Goal: Navigation & Orientation: Find specific page/section

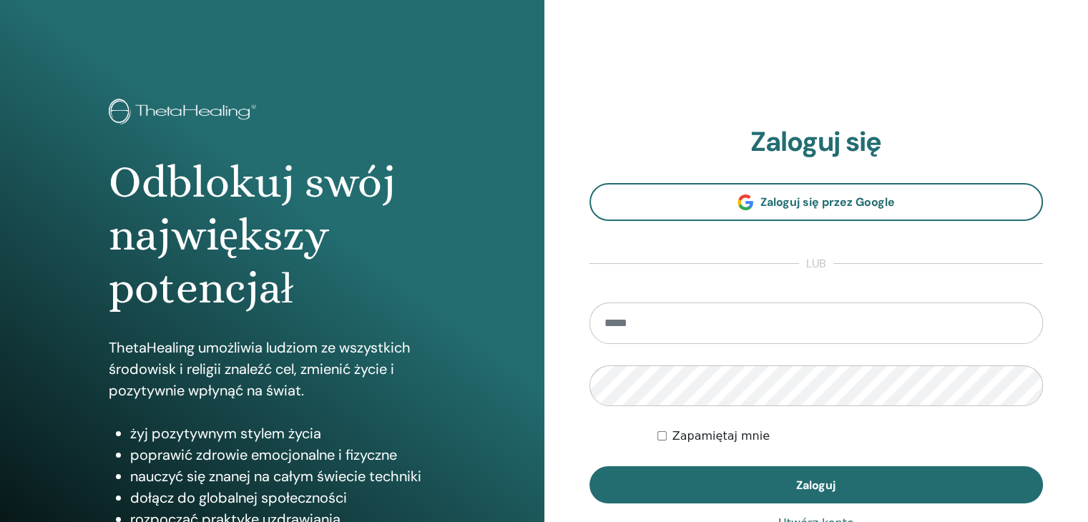
click at [792, 323] on input "email" at bounding box center [817, 324] width 454 height 42
type input "**********"
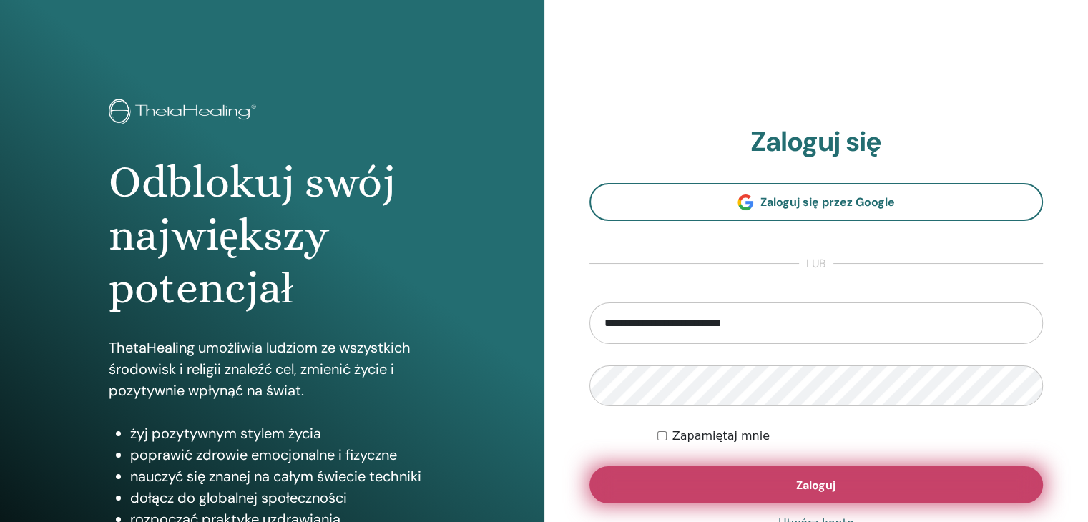
click at [799, 479] on span "Zaloguj" at bounding box center [815, 485] width 39 height 15
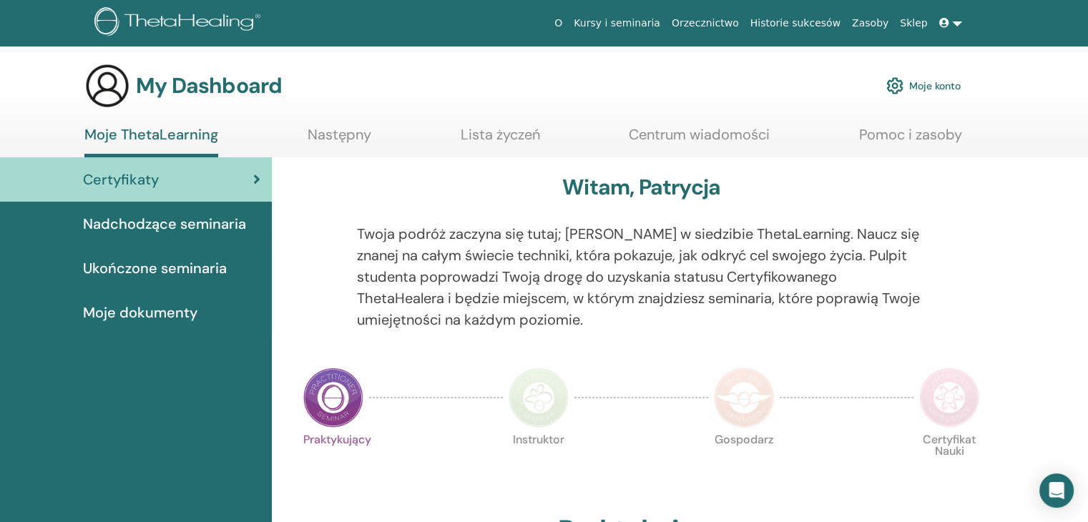
click at [126, 314] on span "Moje dokumenty" at bounding box center [140, 312] width 114 height 21
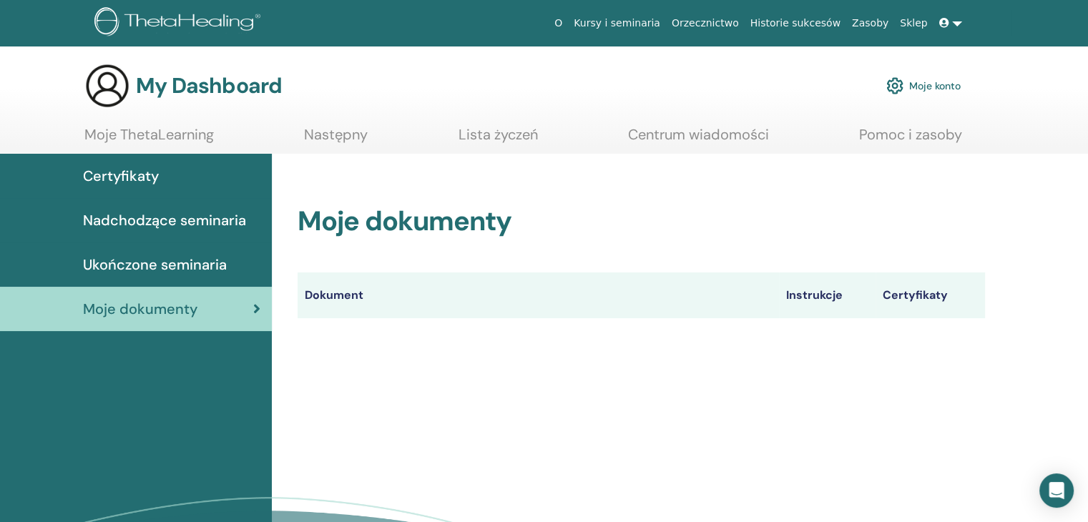
click at [193, 221] on span "Nadchodzące seminaria" at bounding box center [164, 220] width 163 height 21
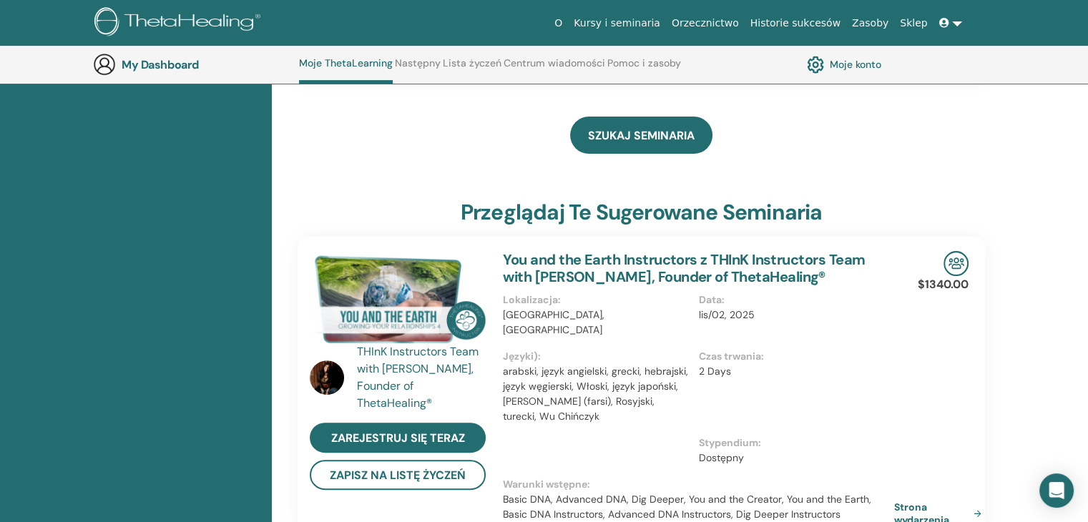
scroll to position [395, 0]
